Goal: Task Accomplishment & Management: Manage account settings

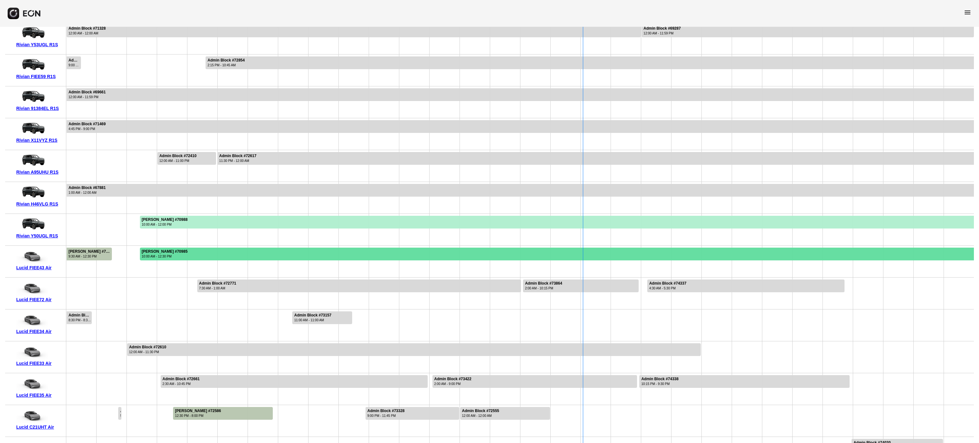
drag, startPoint x: 0, startPoint y: 0, endPoint x: 332, endPoint y: 252, distance: 416.5
click at [332, 252] on div at bounding box center [557, 254] width 834 height 13
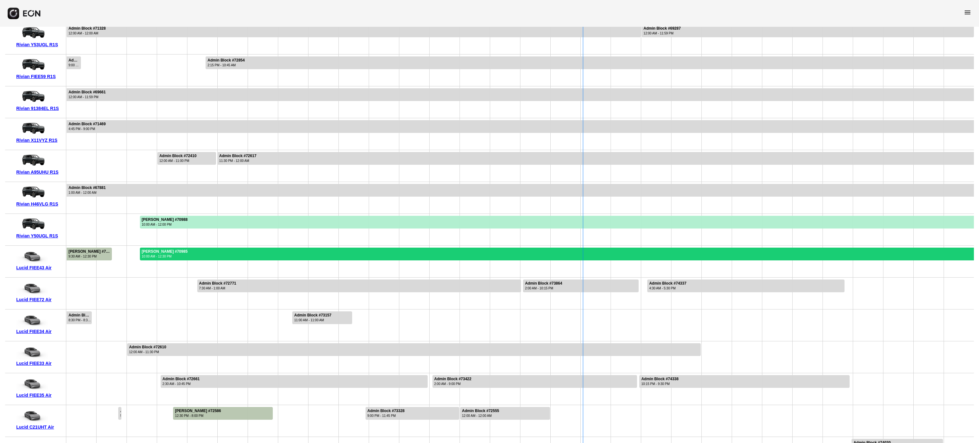
click at [332, 252] on div at bounding box center [557, 254] width 834 height 13
